Goal: Find specific page/section: Find specific page/section

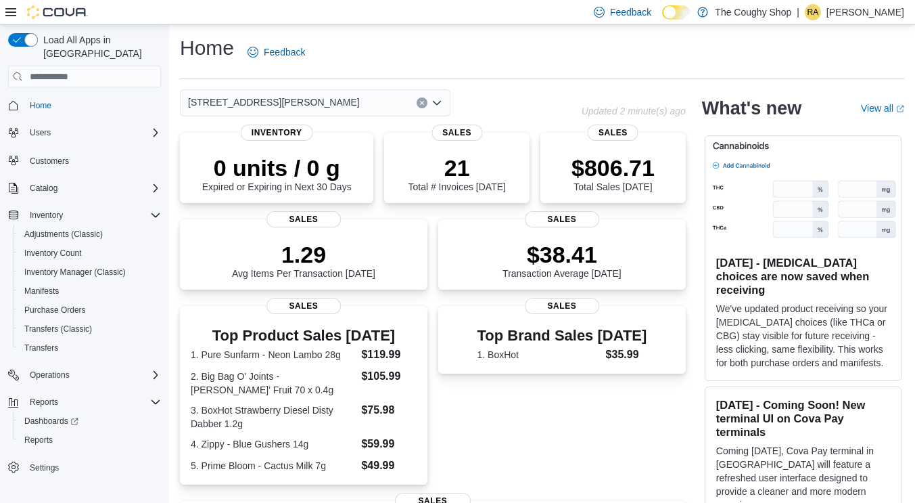
scroll to position [1, 0]
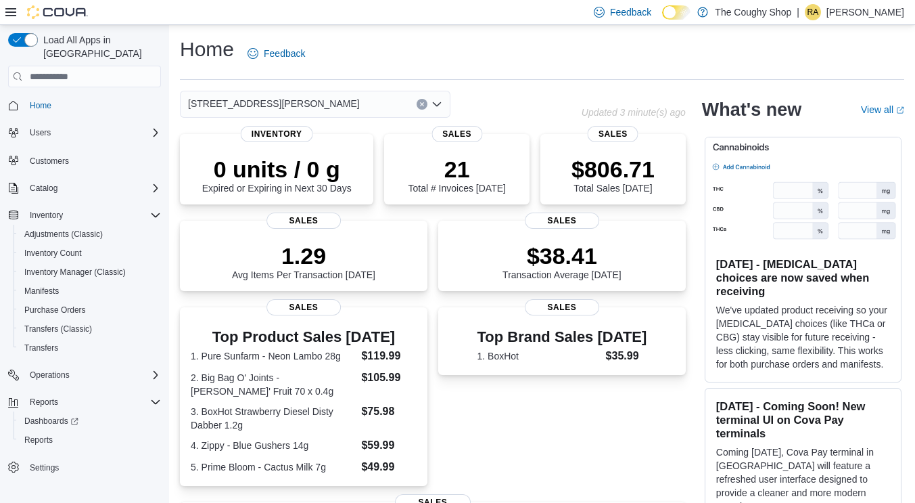
click at [254, 103] on span "[STREET_ADDRESS][PERSON_NAME]" at bounding box center [274, 103] width 172 height 16
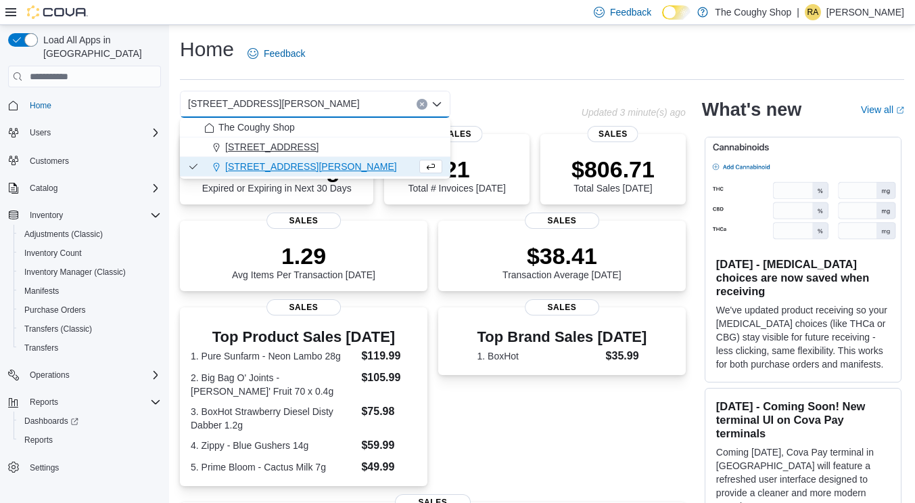
click at [271, 141] on span "3885 Sherwood Drive" at bounding box center [271, 147] width 93 height 14
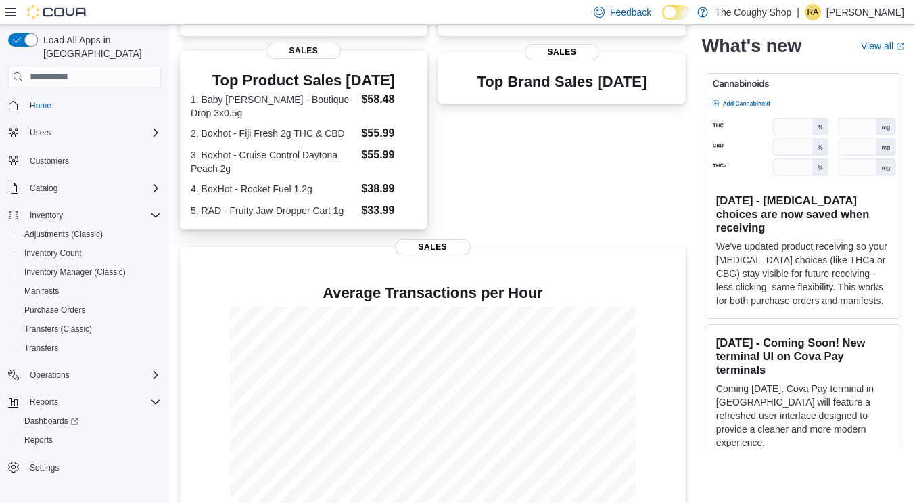
scroll to position [298, 0]
